Goal: Book appointment/travel/reservation

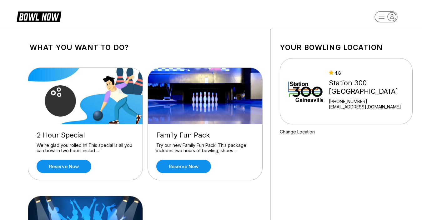
click at [185, 151] on div "Try our new Family Fun Pack! This package includes two hours of bowling, shoes …" at bounding box center [205, 148] width 98 height 11
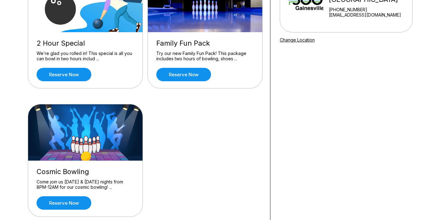
scroll to position [62, 0]
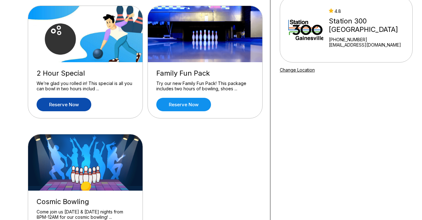
click at [72, 101] on link "Reserve now" at bounding box center [64, 104] width 55 height 13
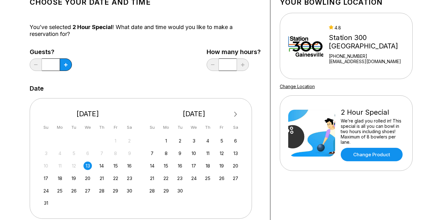
scroll to position [46, 0]
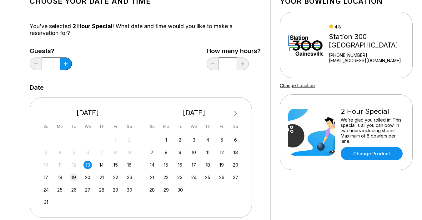
click at [74, 176] on div "19" at bounding box center [74, 177] width 8 height 8
click at [66, 62] on button at bounding box center [66, 64] width 12 height 13
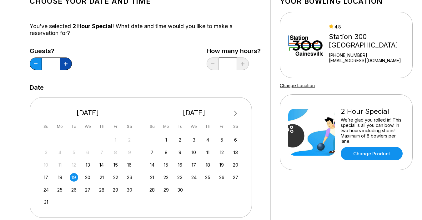
click at [66, 62] on button at bounding box center [66, 64] width 12 height 13
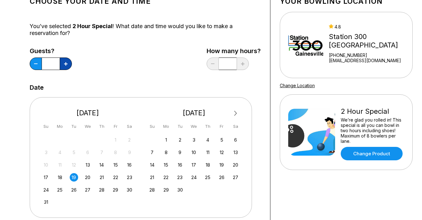
click at [66, 62] on button at bounding box center [66, 64] width 12 height 13
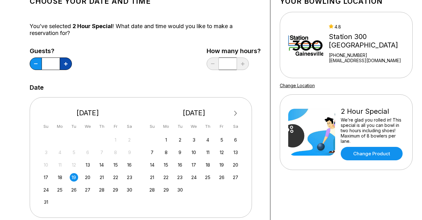
type input "**"
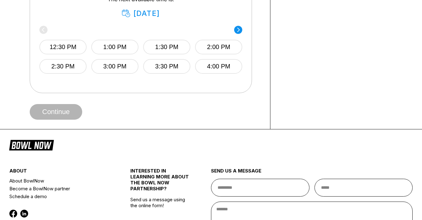
scroll to position [337, 0]
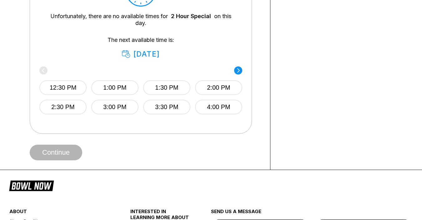
click at [206, 72] on circle at bounding box center [238, 70] width 8 height 8
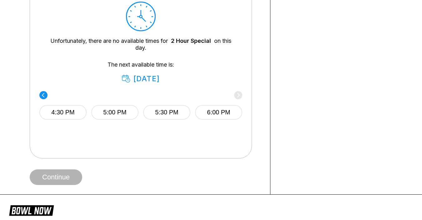
scroll to position [312, 0]
click at [206, 115] on button "6:00 PM" at bounding box center [218, 112] width 47 height 15
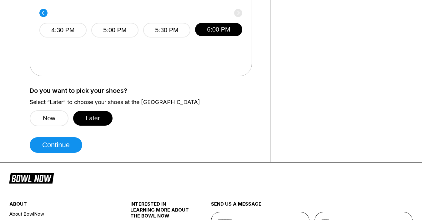
scroll to position [399, 0]
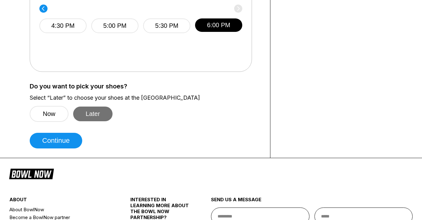
click at [101, 115] on button "Later" at bounding box center [92, 114] width 39 height 15
click at [93, 115] on button "Later" at bounding box center [92, 114] width 39 height 15
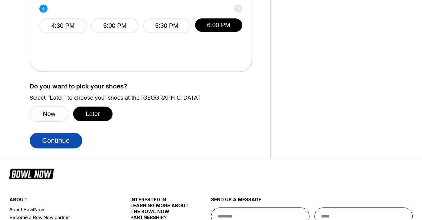
click at [66, 144] on button "Continue" at bounding box center [56, 141] width 53 height 16
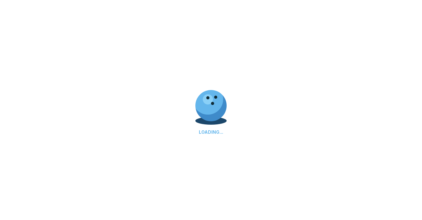
select select "**"
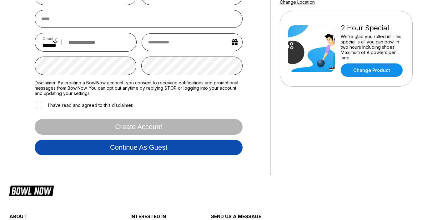
click at [157, 154] on button "Continue as guest" at bounding box center [139, 148] width 208 height 16
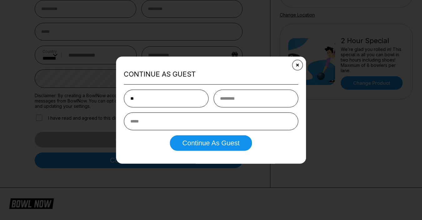
type input "**"
click at [206, 64] on button "Close" at bounding box center [297, 65] width 15 height 15
